Goal: Find specific page/section: Find specific page/section

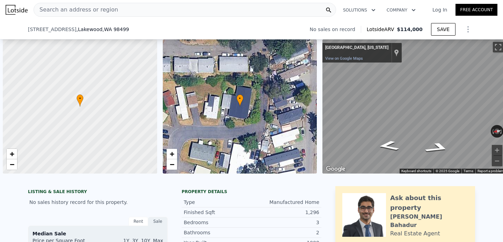
click at [89, 5] on div "Search an address or region" at bounding box center [76, 9] width 84 height 13
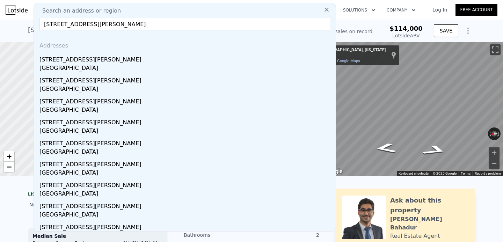
click at [86, 24] on input "[STREET_ADDRESS][PERSON_NAME]" at bounding box center [184, 24] width 291 height 13
click at [76, 26] on input "3825 [PERSON_NAME] Ct SE [GEOGRAPHIC_DATA]" at bounding box center [184, 24] width 291 height 13
paste input "e,"
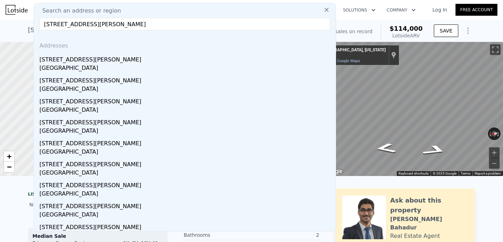
click at [119, 23] on input "[STREET_ADDRESS][PERSON_NAME]" at bounding box center [184, 24] width 291 height 13
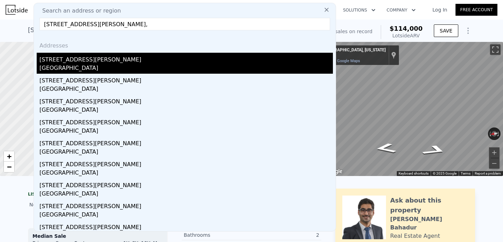
type input "[STREET_ADDRESS][PERSON_NAME],"
click at [81, 60] on div "[STREET_ADDRESS][PERSON_NAME]" at bounding box center [186, 58] width 294 height 11
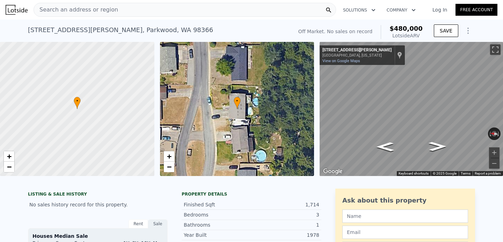
click at [125, 10] on div "Search an address or region" at bounding box center [185, 10] width 303 height 14
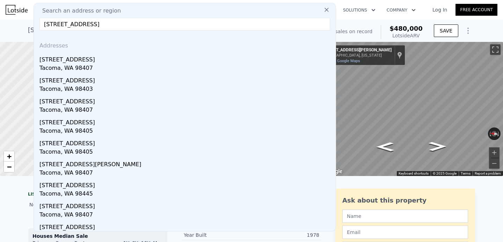
type input "[STREET_ADDRESS]"
click at [84, 58] on div "[STREET_ADDRESS]" at bounding box center [186, 58] width 294 height 11
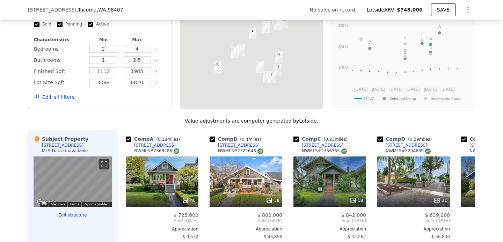
scroll to position [625, 0]
